Goal: Information Seeking & Learning: Understand process/instructions

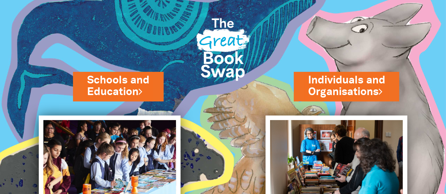
scroll to position [2, 0]
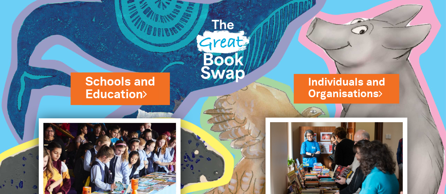
click at [144, 81] on link "Schools and Education" at bounding box center [119, 89] width 69 height 30
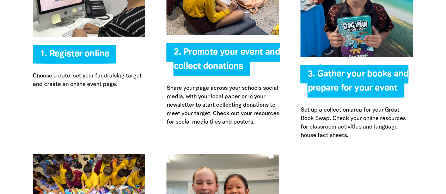
scroll to position [1533, 0]
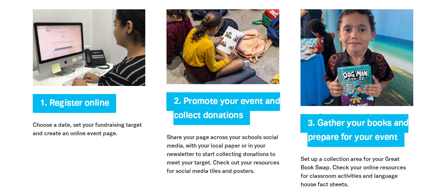
click at [233, 98] on span "2. Promote your event and collect donations" at bounding box center [226, 112] width 106 height 28
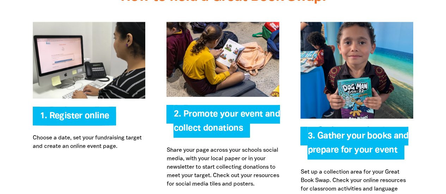
scroll to position [1562, 0]
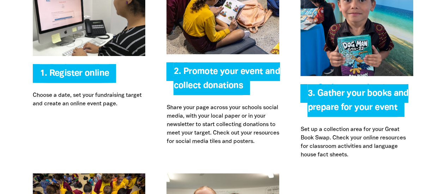
click at [262, 23] on img at bounding box center [222, 16] width 113 height 75
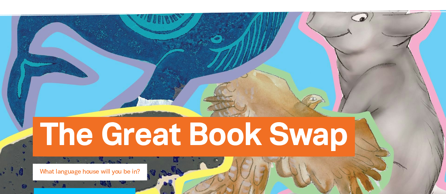
scroll to position [0, 0]
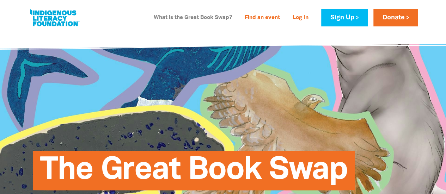
click at [197, 18] on link "What is the Great Book Swap?" at bounding box center [193, 17] width 87 height 11
